Goal: Information Seeking & Learning: Learn about a topic

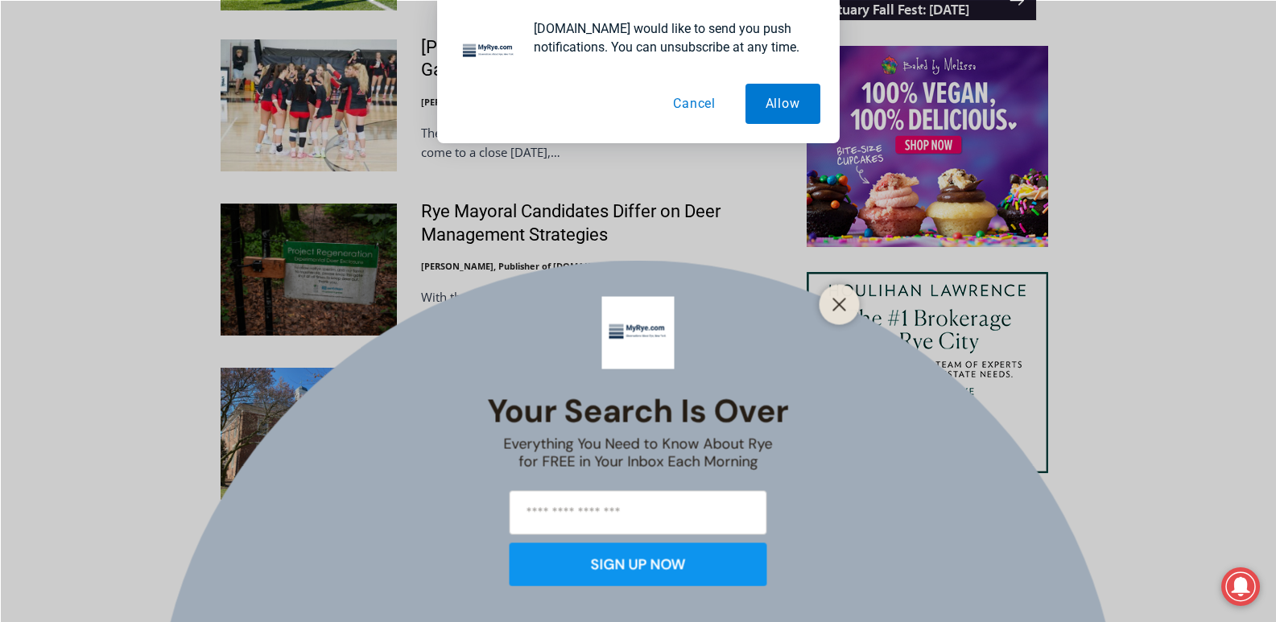
scroll to position [1661, 0]
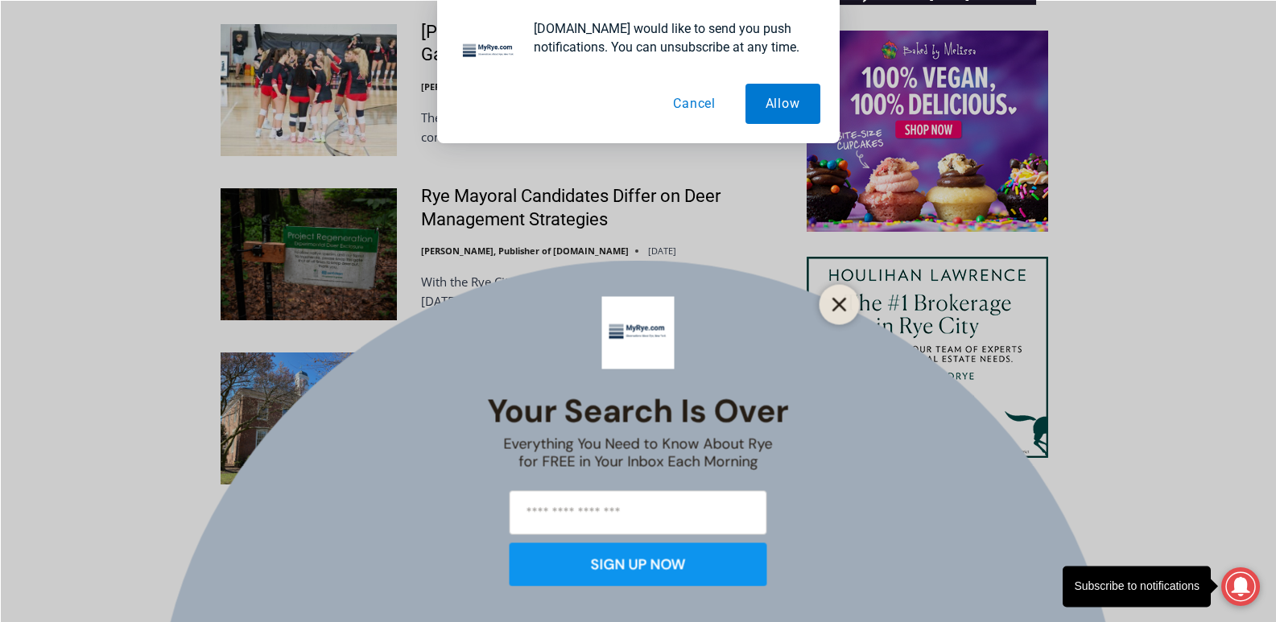
click at [836, 295] on button "Close" at bounding box center [839, 304] width 23 height 23
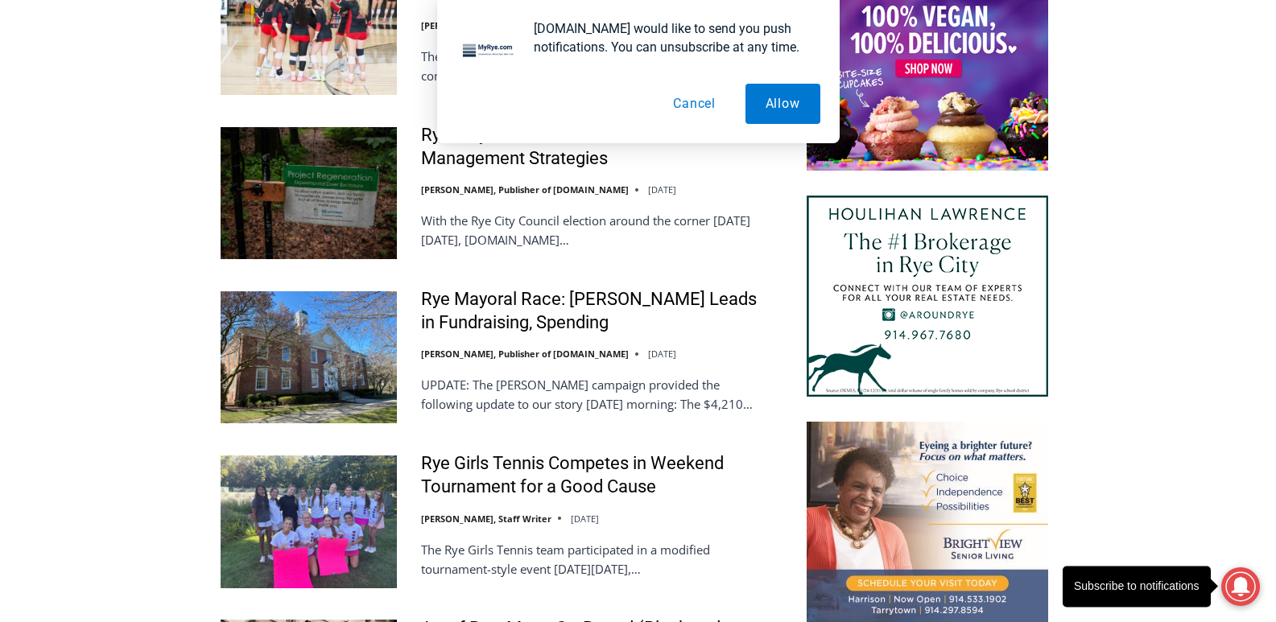
scroll to position [1726, 0]
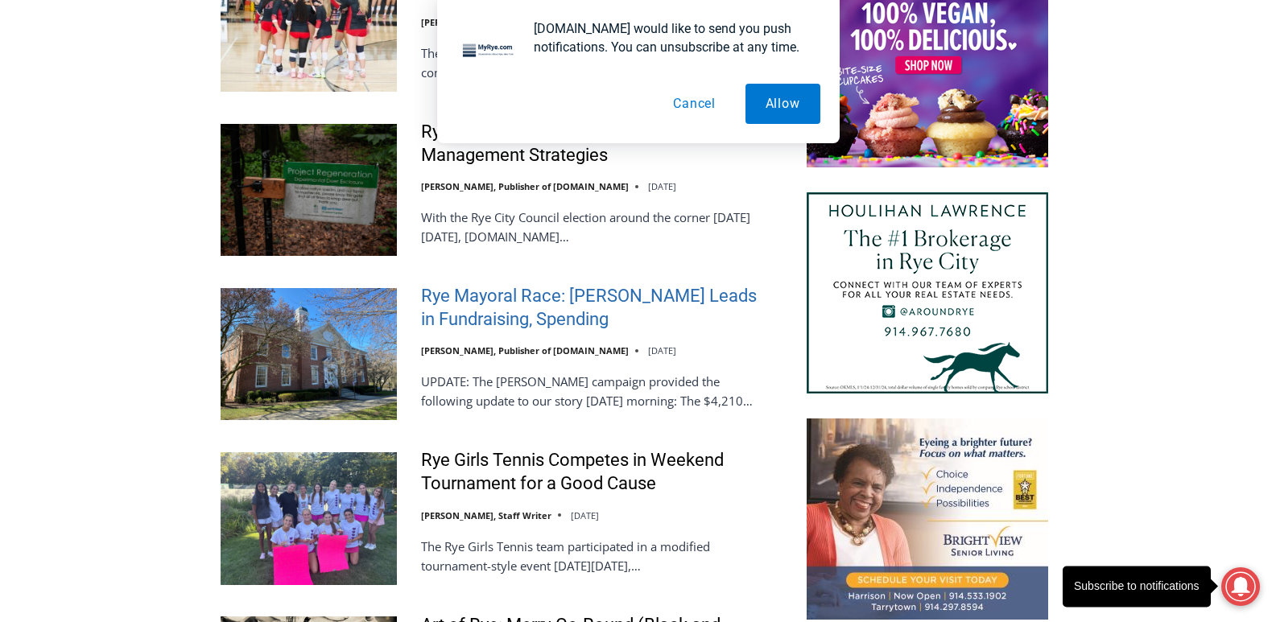
click at [599, 319] on link "Rye Mayoral Race: [PERSON_NAME] Leads in Fundraising, Spending" at bounding box center [597, 308] width 353 height 46
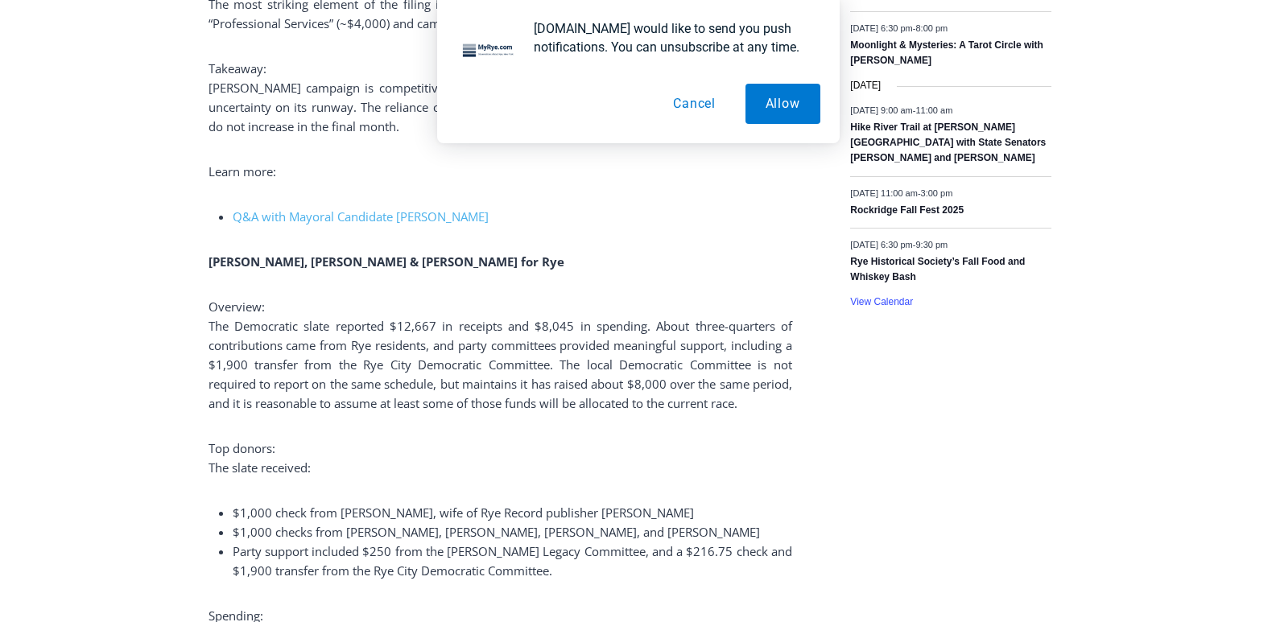
scroll to position [2802, 0]
